Goal: Find contact information

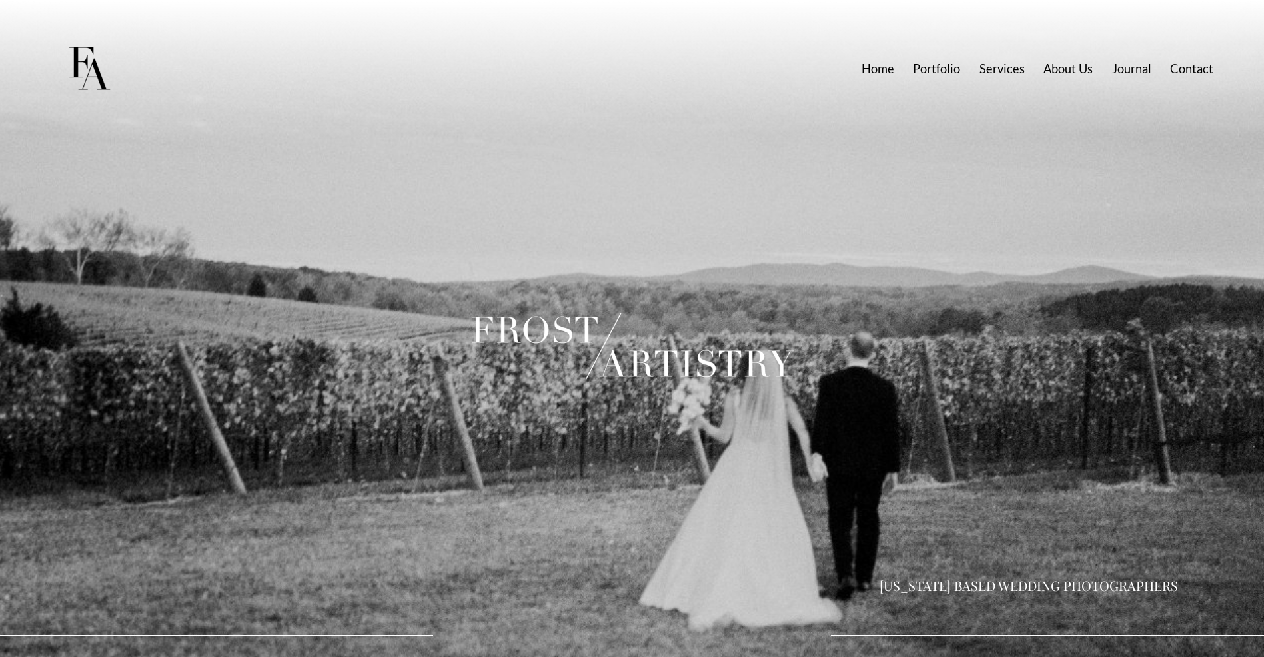
click at [1181, 67] on link "Contact" at bounding box center [1191, 69] width 43 height 25
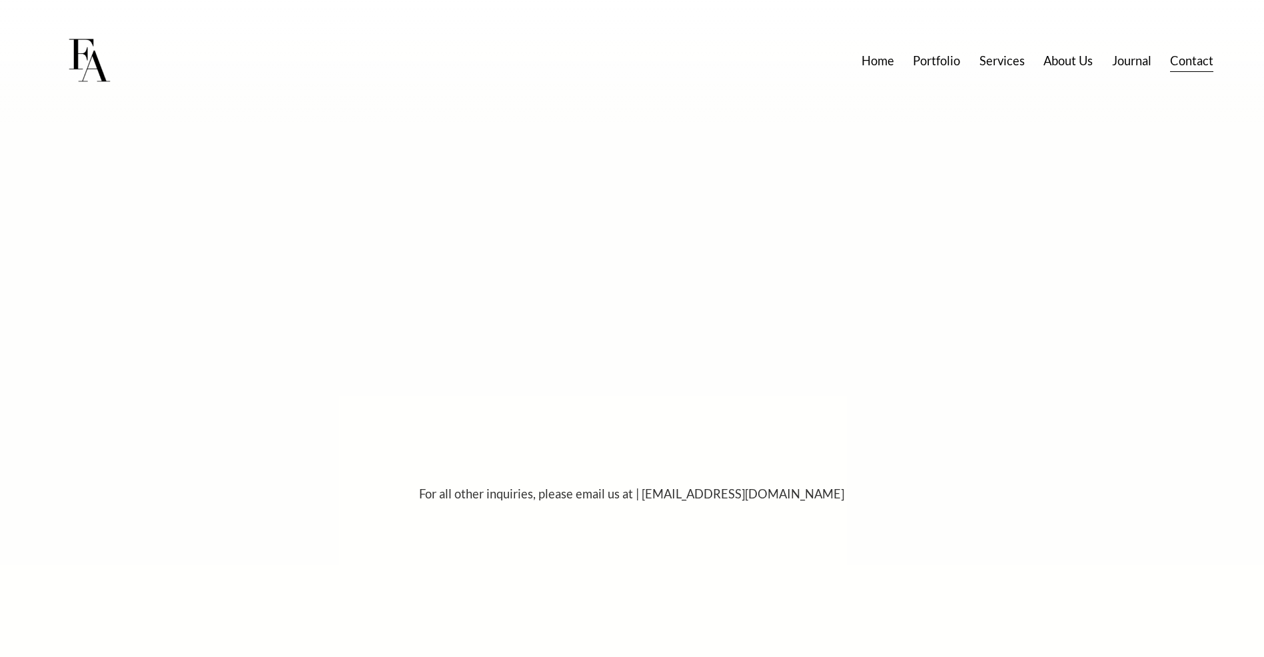
scroll to position [987, 0]
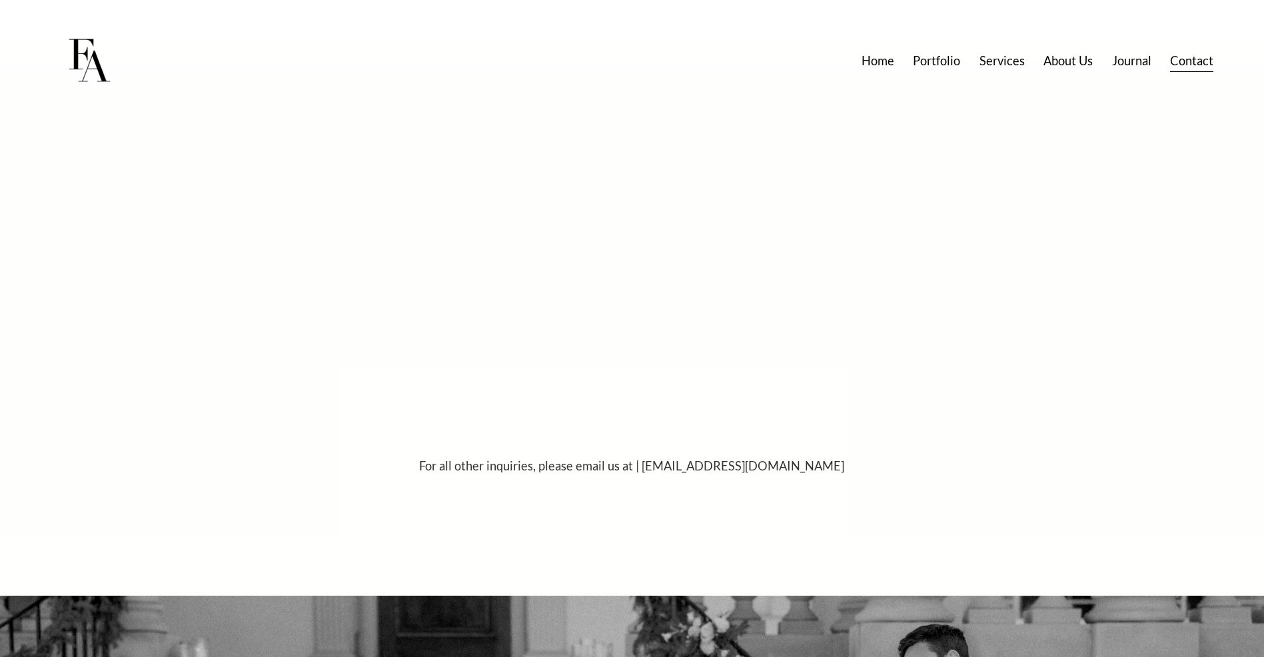
drag, startPoint x: 680, startPoint y: 471, endPoint x: 800, endPoint y: 464, distance: 120.1
click at [801, 464] on p "For all other inquiries, please email us at | Info@frostartistry.com" at bounding box center [632, 466] width 578 height 22
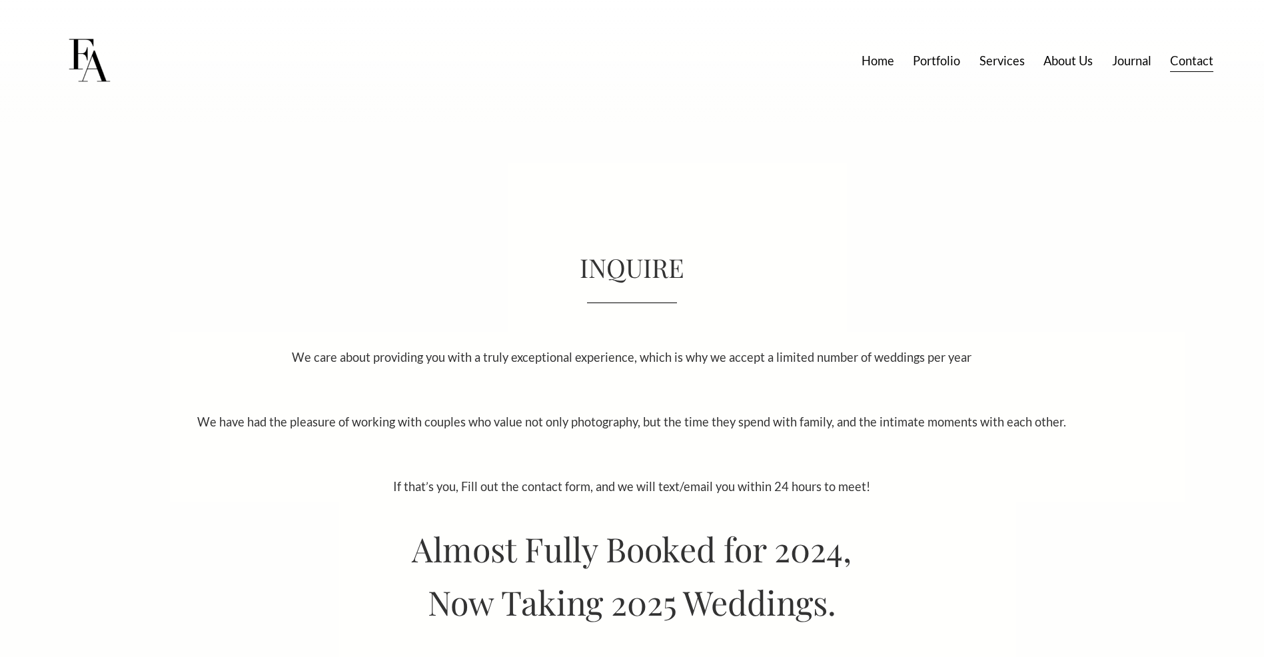
scroll to position [0, 0]
